Goal: Task Accomplishment & Management: Use online tool/utility

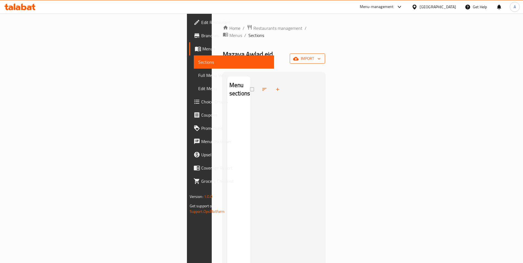
click at [299, 56] on icon "button" at bounding box center [296, 59] width 6 height 6
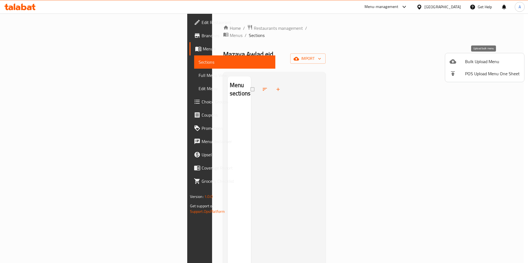
click at [462, 60] on div at bounding box center [456, 61] width 15 height 7
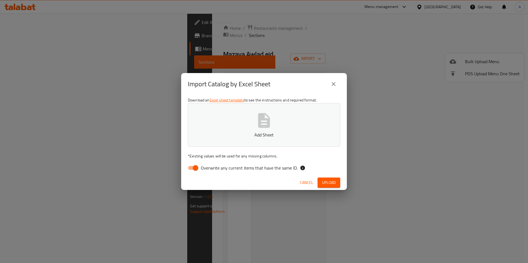
click at [192, 169] on input "Overwrite any current items that have the same ID." at bounding box center [195, 168] width 31 height 10
checkbox input "false"
click at [339, 183] on button "Upload" at bounding box center [328, 183] width 23 height 10
click at [303, 182] on span "Cancel" at bounding box center [306, 182] width 13 height 7
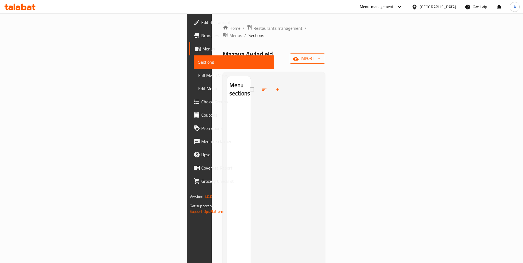
click at [321, 55] on span "import" at bounding box center [307, 58] width 26 height 7
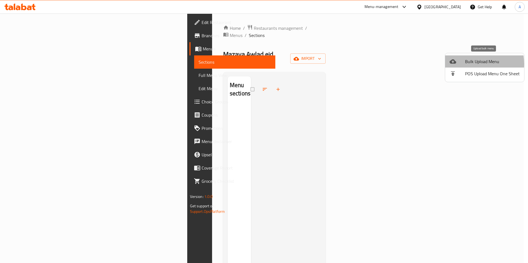
click at [466, 64] on span "Bulk Upload Menu" at bounding box center [492, 61] width 55 height 7
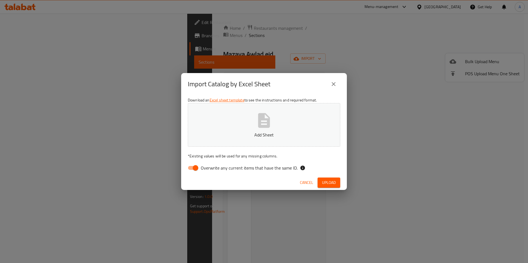
click at [249, 168] on span "Overwrite any current items that have the same ID." at bounding box center [249, 168] width 97 height 7
click at [211, 168] on input "Overwrite any current items that have the same ID." at bounding box center [195, 168] width 31 height 10
checkbox input "false"
click at [323, 185] on span "Upload" at bounding box center [329, 182] width 14 height 7
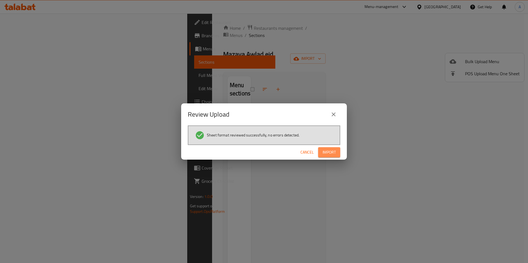
click at [332, 151] on span "Import" at bounding box center [328, 152] width 13 height 7
